Goal: Complete application form

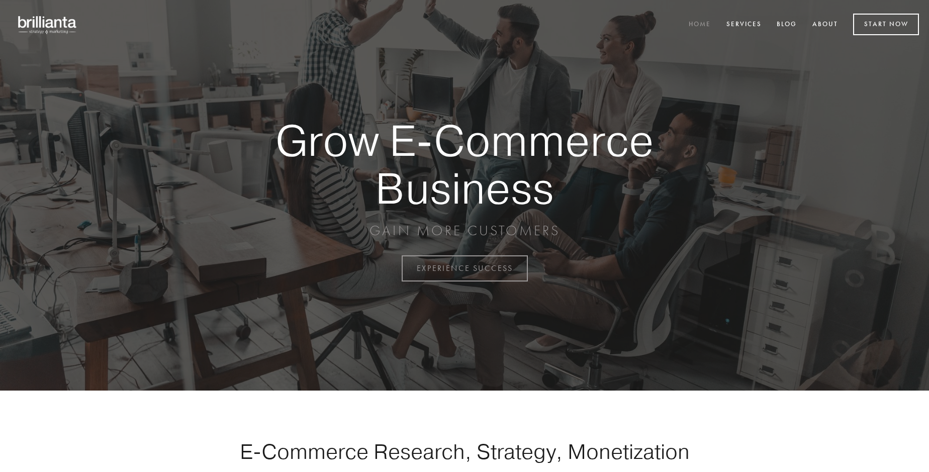
scroll to position [2634, 0]
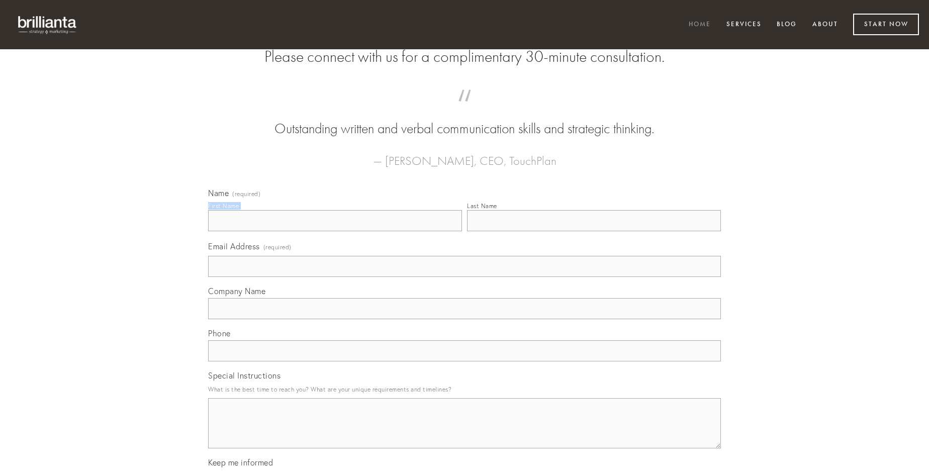
type input "[PERSON_NAME]"
click at [593, 231] on input "Last Name" at bounding box center [594, 220] width 254 height 21
type input "[PERSON_NAME]"
click at [464, 277] on input "Email Address (required)" at bounding box center [464, 266] width 513 height 21
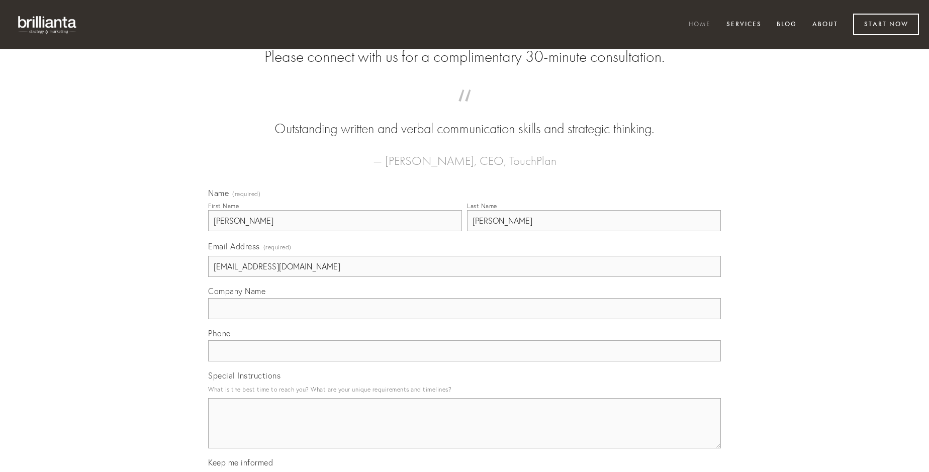
type input "[EMAIL_ADDRESS][DOMAIN_NAME]"
click at [464, 319] on input "Company Name" at bounding box center [464, 308] width 513 height 21
type input "quia"
click at [464, 361] on input "text" at bounding box center [464, 350] width 513 height 21
click at [464, 432] on textarea "Special Instructions" at bounding box center [464, 423] width 513 height 50
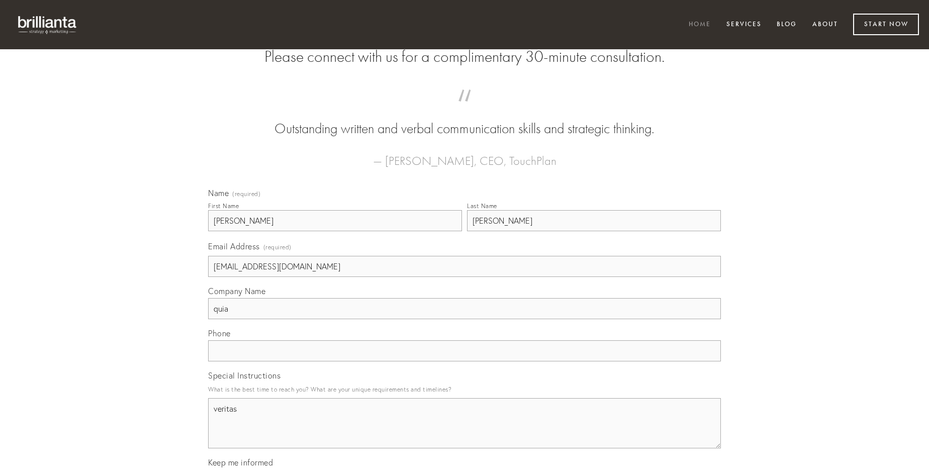
type textarea "veritas"
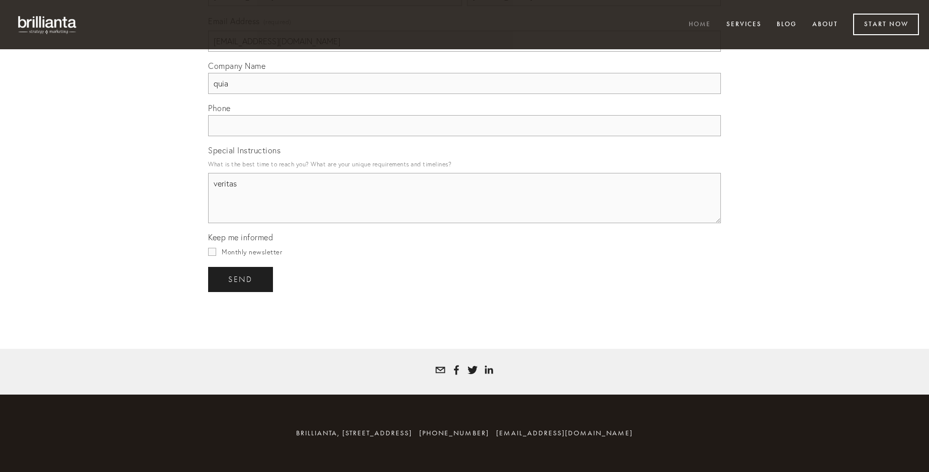
click at [241, 279] on span "send" at bounding box center [240, 279] width 25 height 9
